Goal: Information Seeking & Learning: Learn about a topic

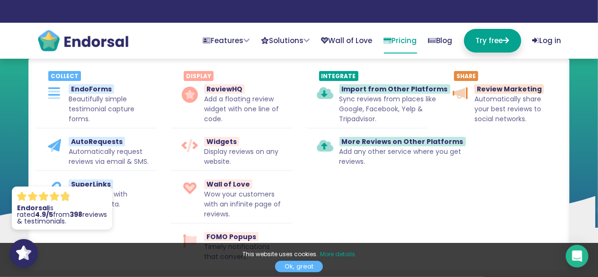
click at [384, 41] on link "Pricing" at bounding box center [400, 41] width 33 height 25
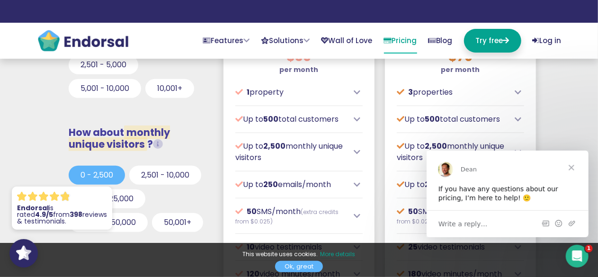
scroll to position [310, 0]
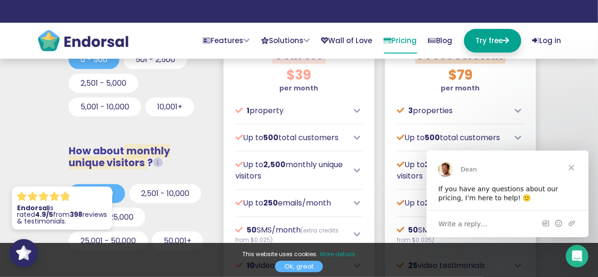
click at [595, 28] on header "Features Collect EndoForms Beautifully simple testimonial capture forms. AutoRe…" at bounding box center [299, 29] width 598 height 59
drag, startPoint x: 595, startPoint y: 28, endPoint x: 606, endPoint y: 47, distance: 21.9
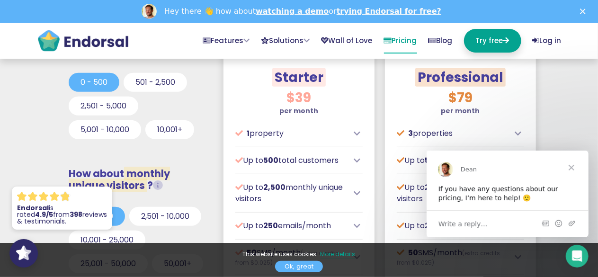
scroll to position [0, 0]
click at [324, 33] on link "Wall of Love" at bounding box center [347, 41] width 51 height 25
